Goal: Information Seeking & Learning: Learn about a topic

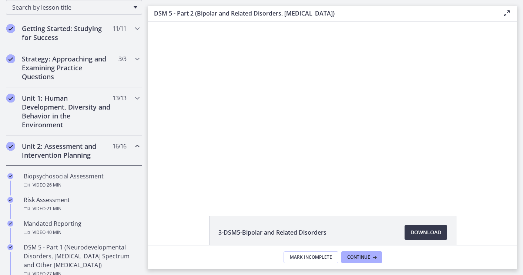
scroll to position [129, 0]
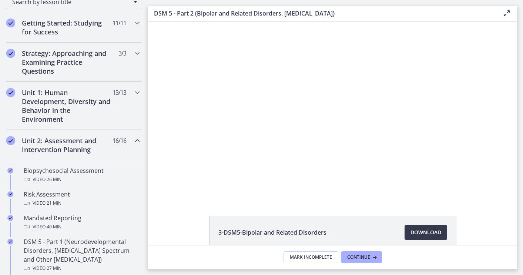
click at [137, 143] on icon "Chapters" at bounding box center [137, 140] width 9 height 9
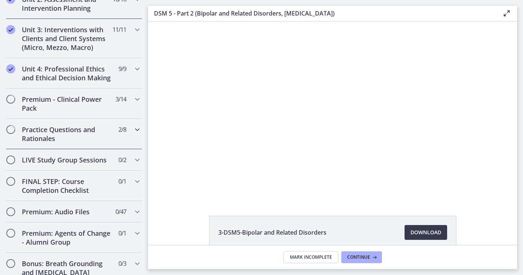
scroll to position [272, 0]
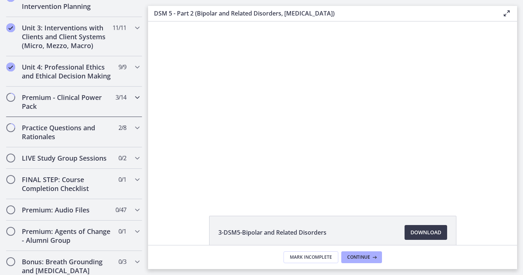
click at [96, 97] on h2 "Premium - Clinical Power Pack" at bounding box center [67, 102] width 90 height 18
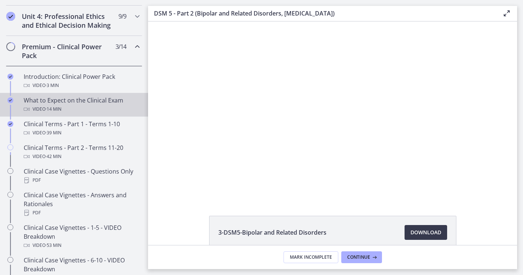
scroll to position [324, 0]
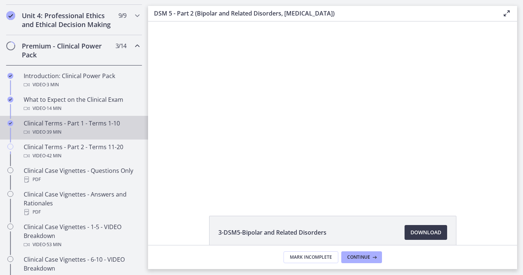
click at [79, 133] on div "Video · 39 min" at bounding box center [82, 132] width 116 height 9
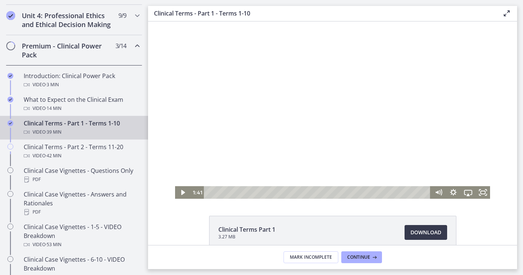
scroll to position [37, 0]
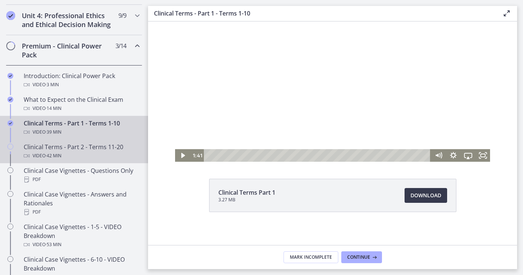
click at [118, 150] on div "Clinical Terms - Part 2 - Terms 11-20 Video · 42 min" at bounding box center [82, 152] width 116 height 18
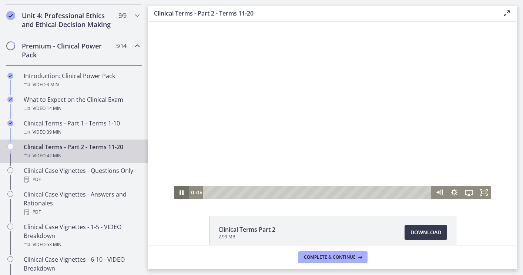
click at [184, 194] on icon "Pause" at bounding box center [181, 192] width 15 height 13
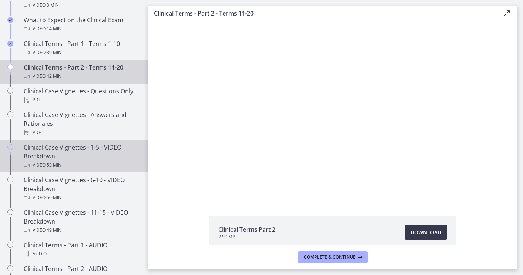
scroll to position [406, 0]
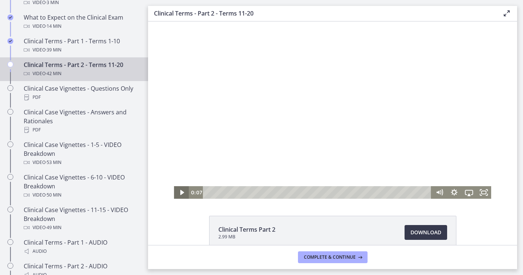
click at [183, 192] on icon "Play Video" at bounding box center [182, 192] width 4 height 5
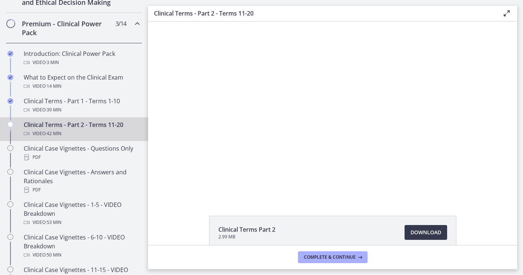
scroll to position [346, 0]
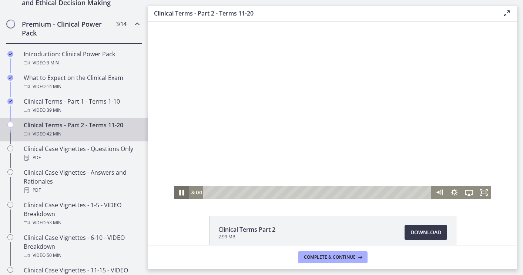
click at [183, 193] on icon "Pause" at bounding box center [181, 193] width 5 height 6
click at [180, 194] on icon "Play Video" at bounding box center [182, 192] width 4 height 5
click at [183, 193] on icon "Pause" at bounding box center [181, 193] width 5 height 6
click at [183, 193] on icon "Play Video" at bounding box center [182, 193] width 4 height 6
click at [182, 195] on icon "Pause" at bounding box center [182, 192] width 18 height 15
